Goal: Transaction & Acquisition: Purchase product/service

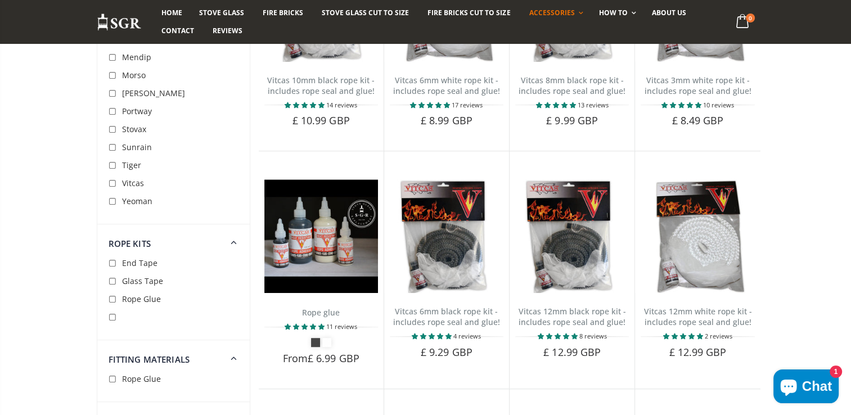
scroll to position [480, 0]
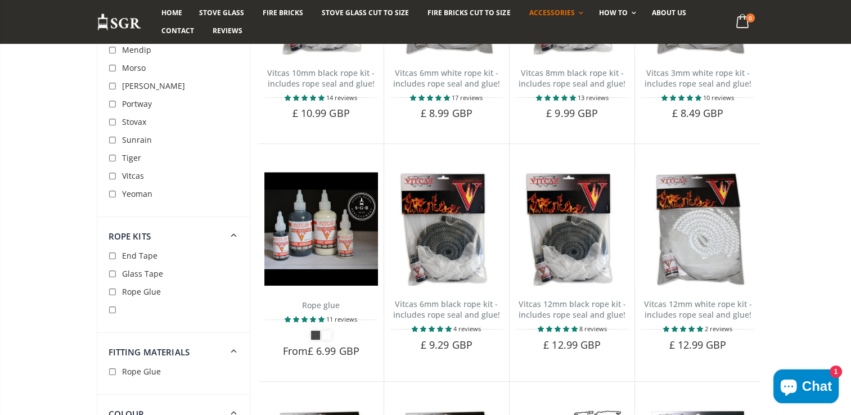
click at [114, 69] on input "checkbox" at bounding box center [114, 68] width 11 height 11
checkbox input "true"
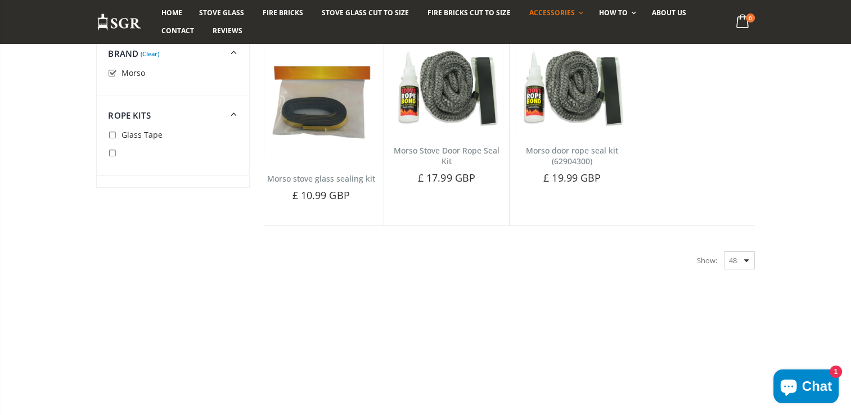
scroll to position [130, 0]
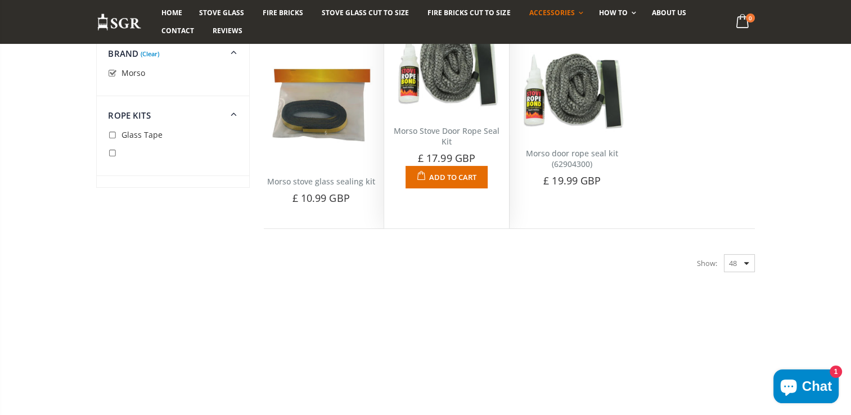
click at [449, 89] on img at bounding box center [447, 69] width 114 height 87
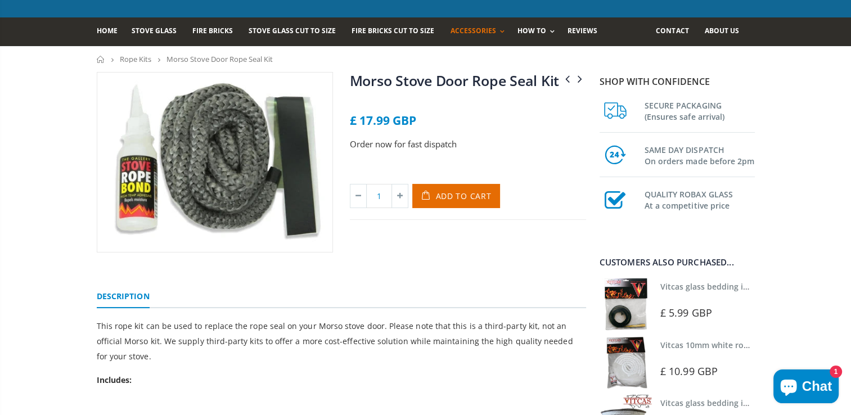
scroll to position [59, 0]
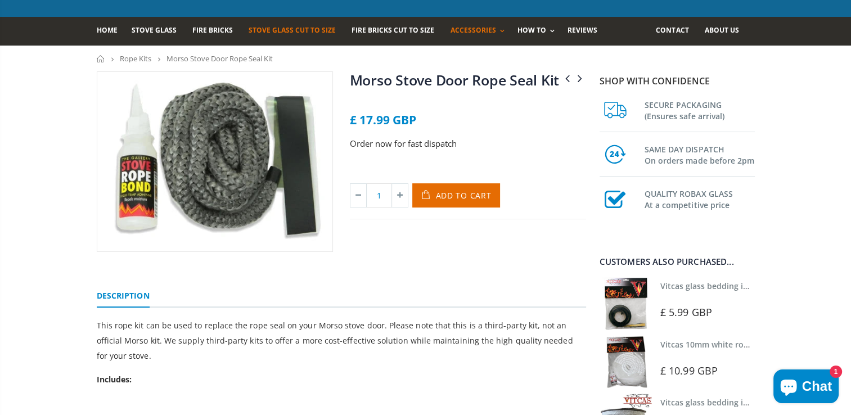
click at [284, 25] on span "Stove Glass Cut To Size" at bounding box center [292, 30] width 87 height 10
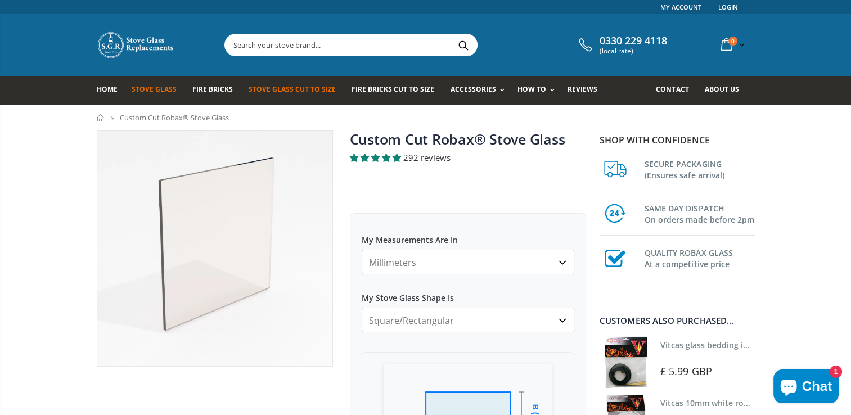
click at [149, 88] on span "Stove Glass" at bounding box center [154, 89] width 45 height 10
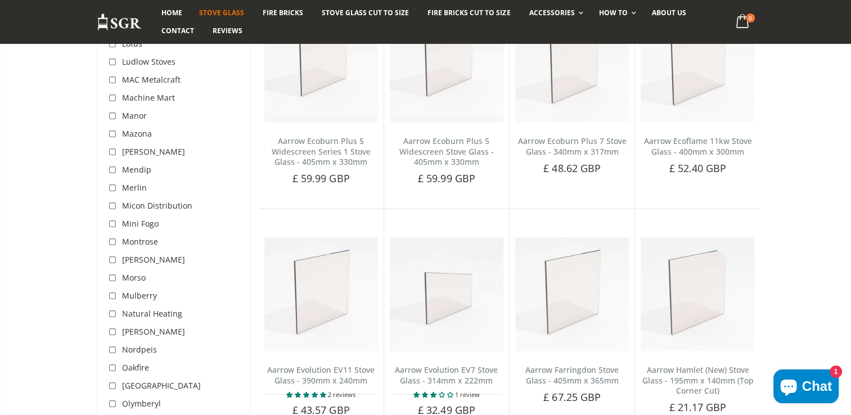
scroll to position [2380, 0]
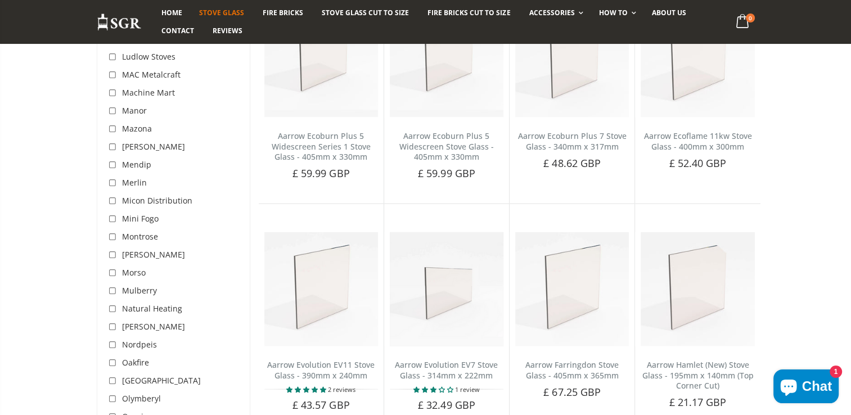
click at [112, 268] on input "checkbox" at bounding box center [114, 273] width 11 height 11
checkbox input "true"
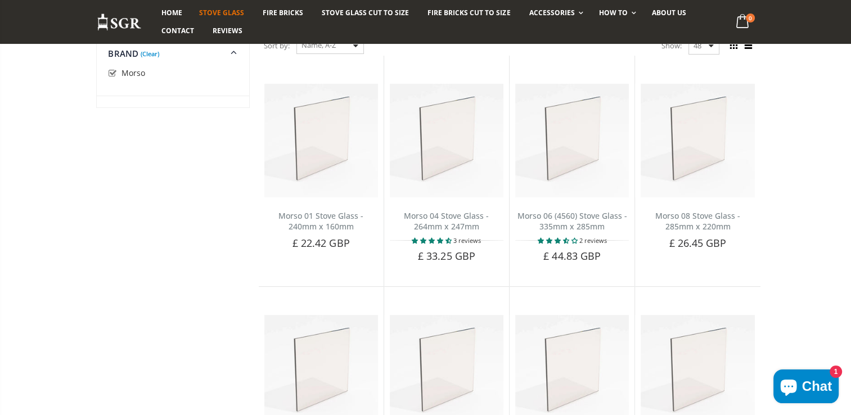
scroll to position [170, 0]
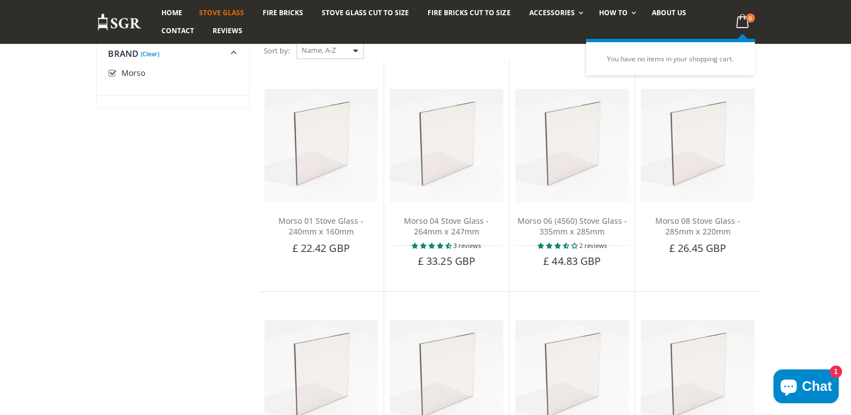
click at [744, 19] on icon at bounding box center [742, 21] width 22 height 20
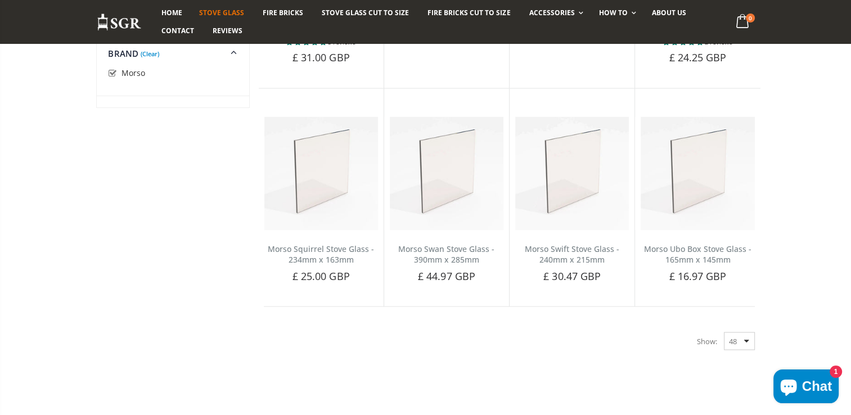
scroll to position [2007, 0]
